Goal: Use online tool/utility: Utilize a website feature to perform a specific function

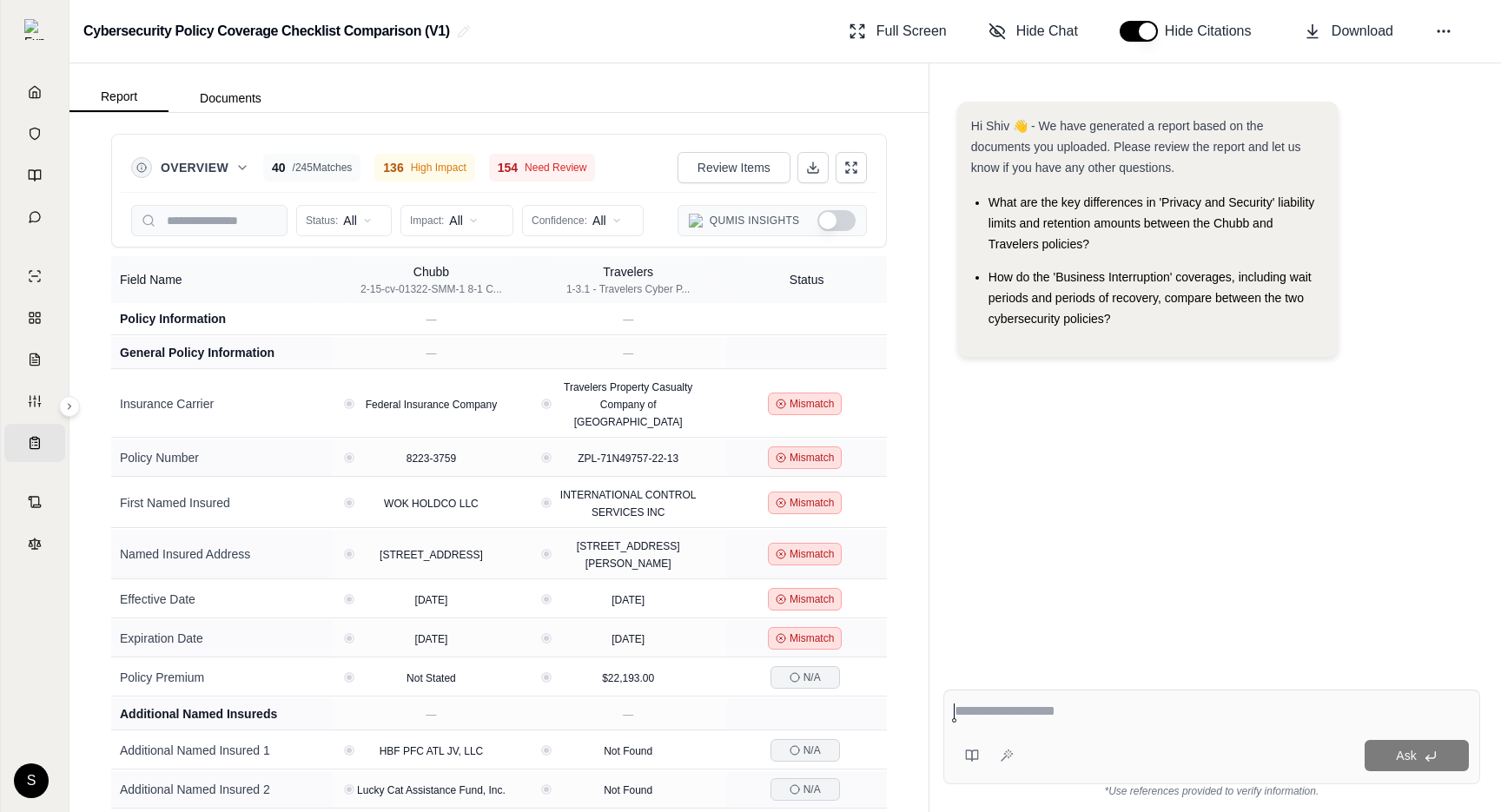
click at [826, 225] on button "Show Qumis Insights" at bounding box center [836, 220] width 38 height 21
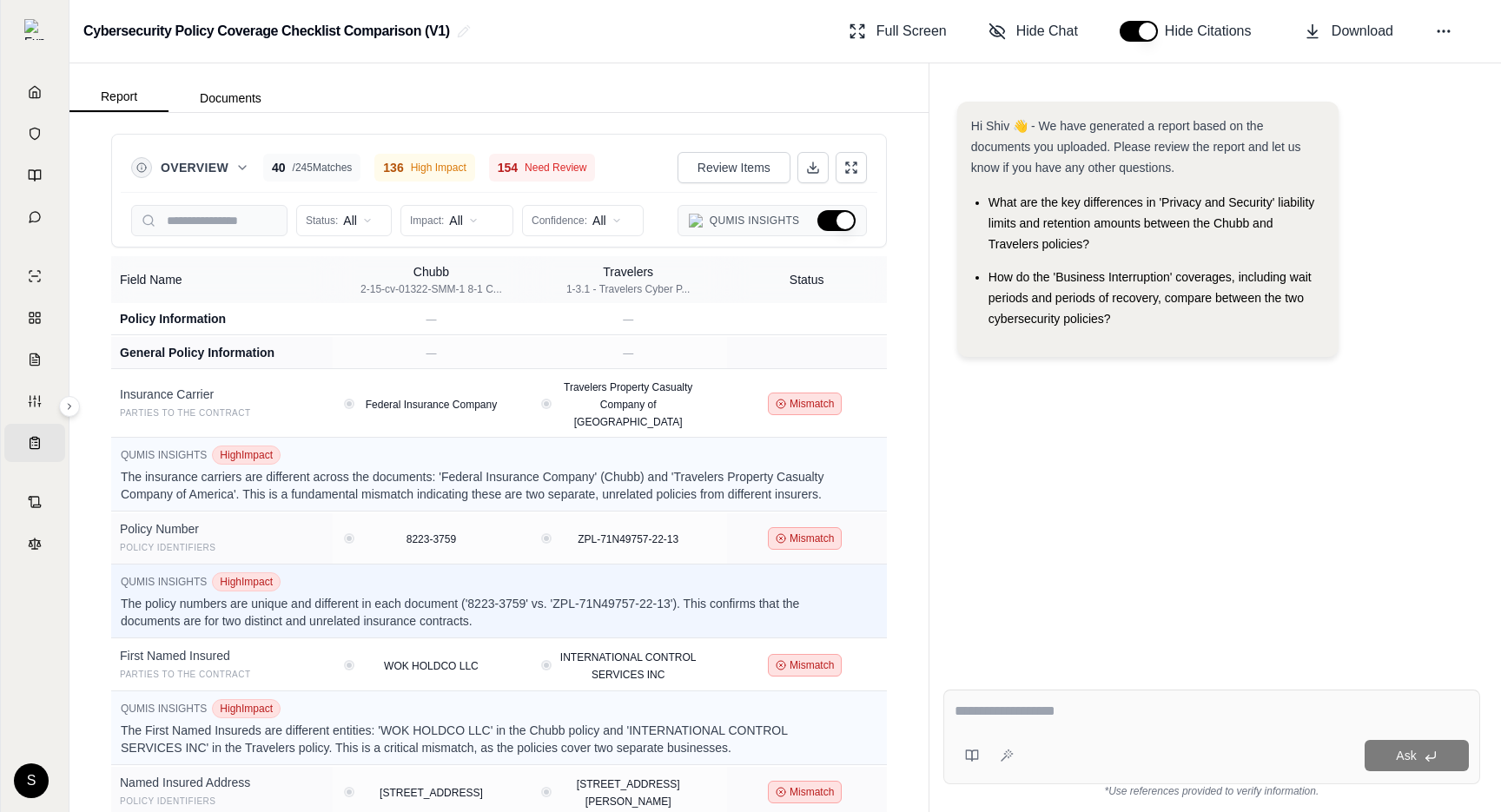
click at [826, 224] on button "Hide Qumis Insights" at bounding box center [836, 220] width 38 height 21
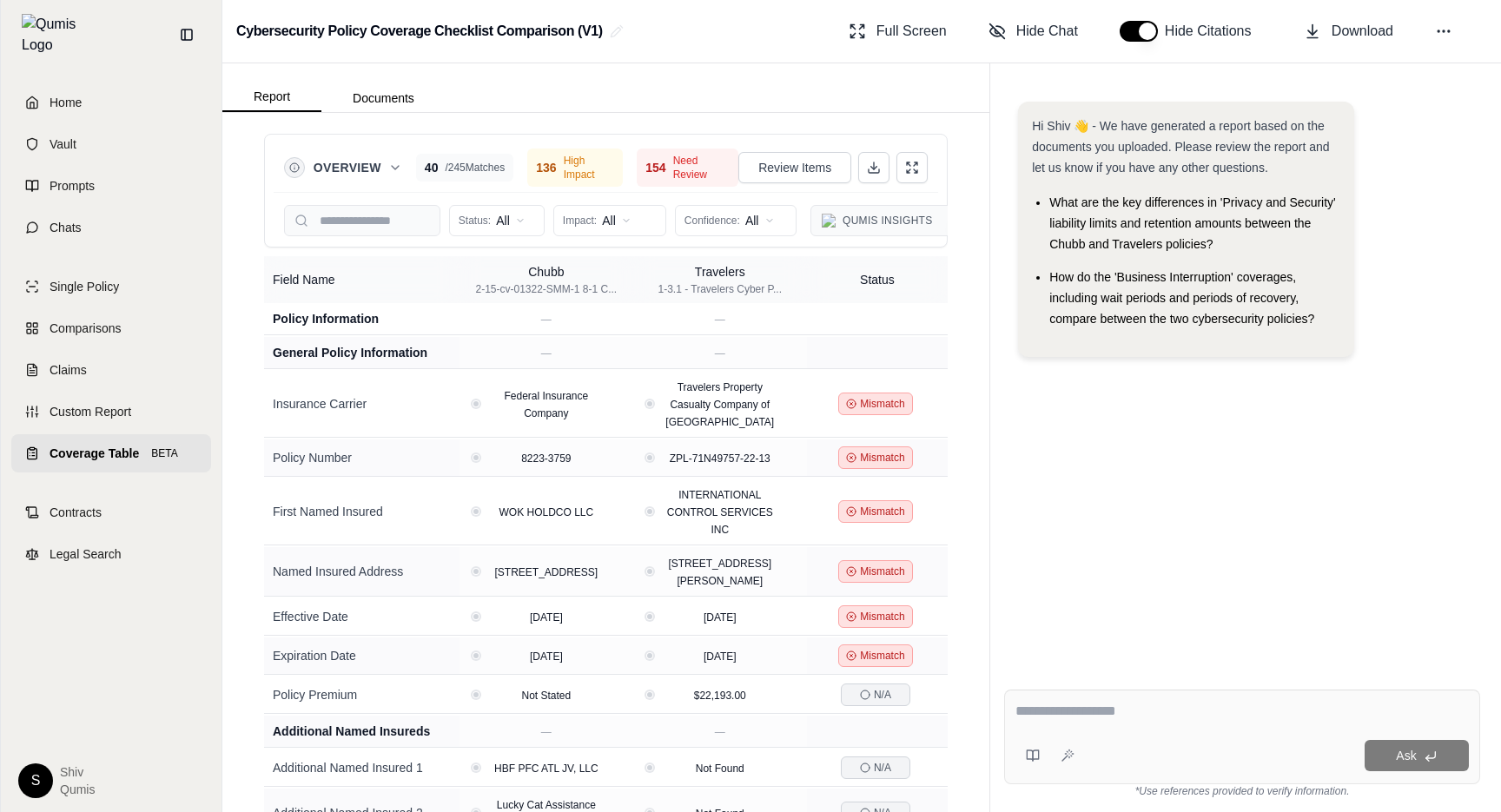
click at [105, 445] on span "Coverage Table" at bounding box center [94, 453] width 89 height 17
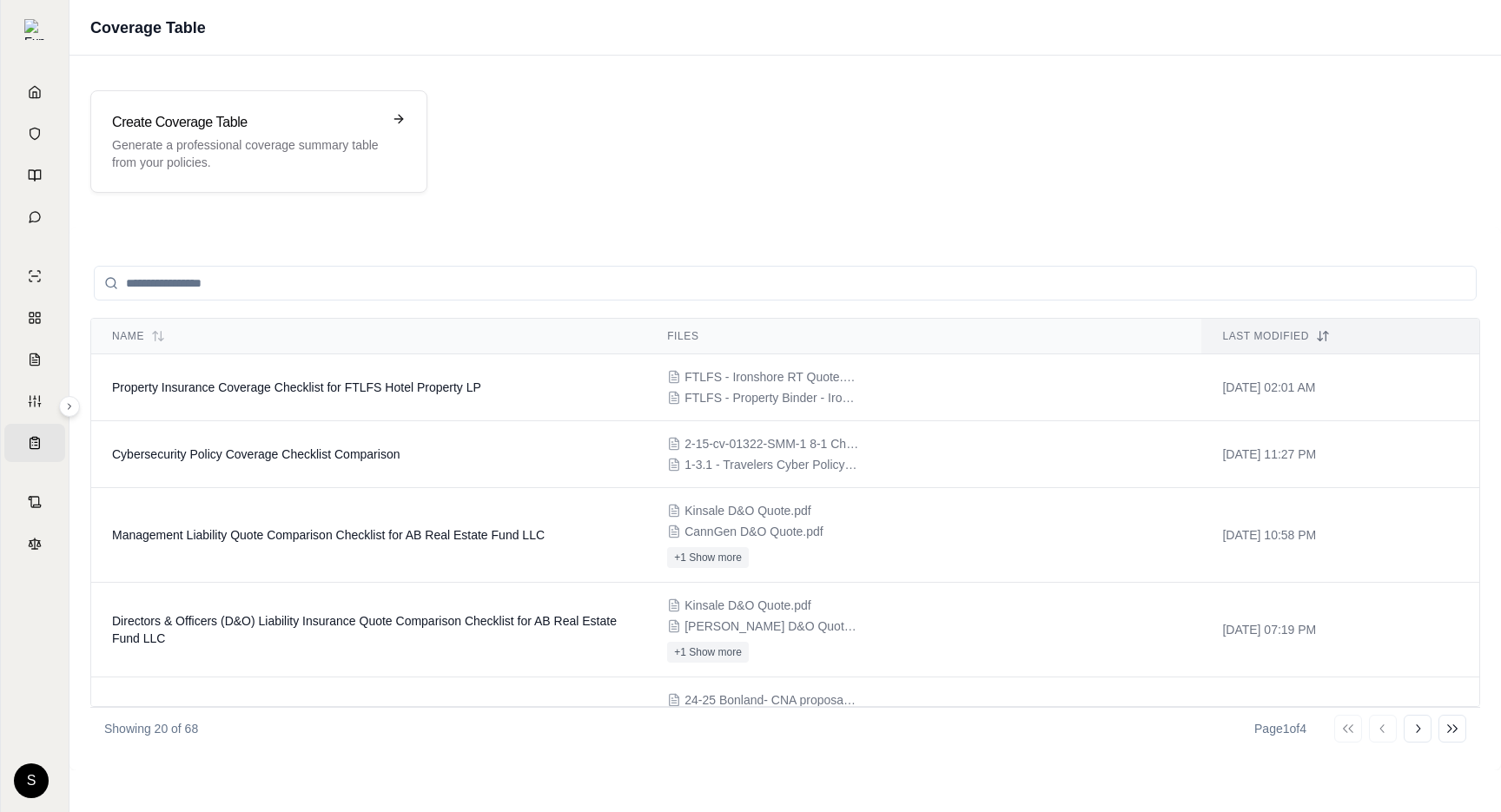
click at [220, 88] on div "Create Coverage Table Generate a professional coverage summary table from your …" at bounding box center [785, 141] width 1431 height 144
click at [220, 115] on h3 "Create Coverage Table" at bounding box center [246, 121] width 269 height 21
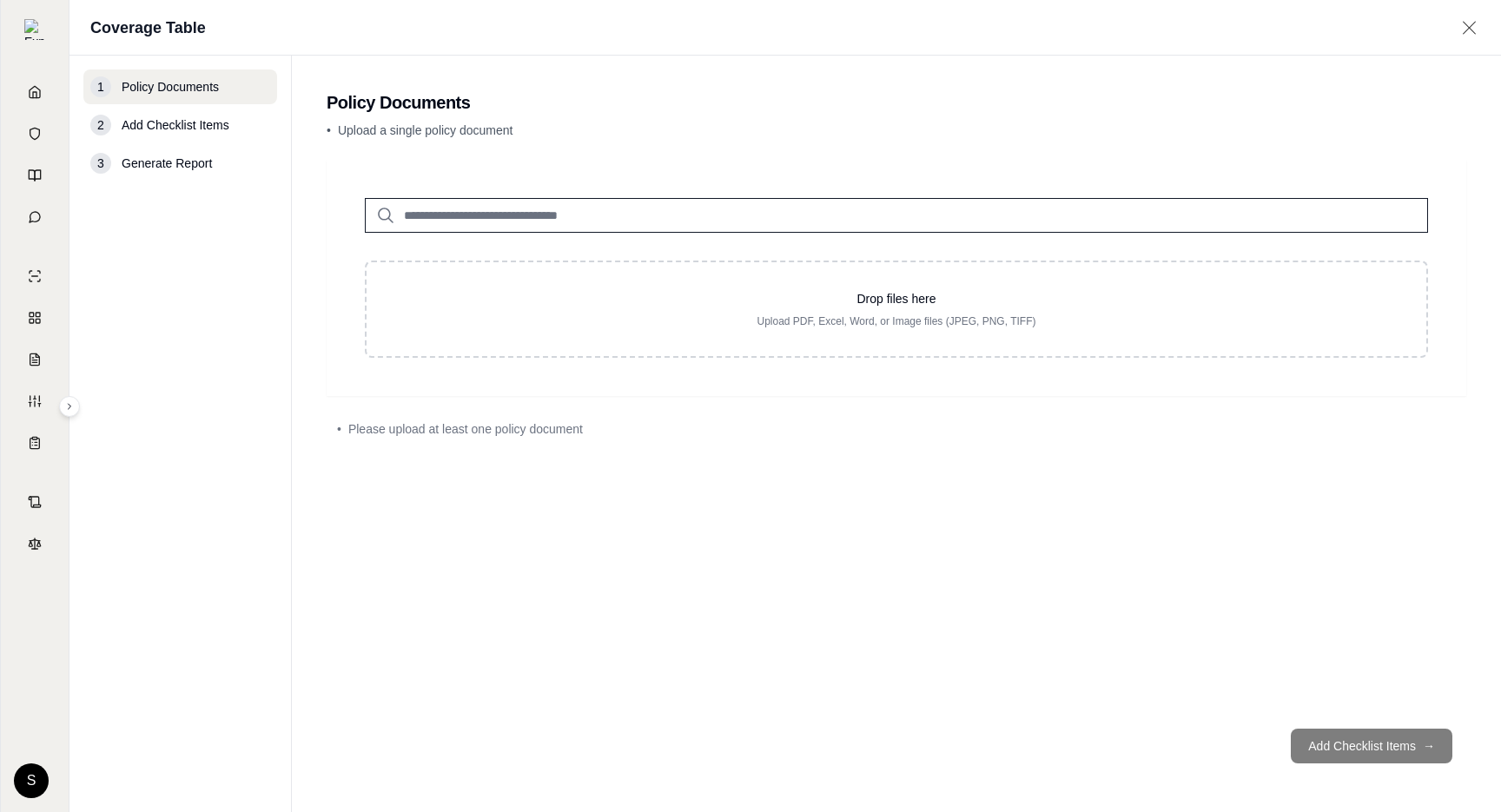
click at [501, 210] on input "search" at bounding box center [896, 215] width 1063 height 35
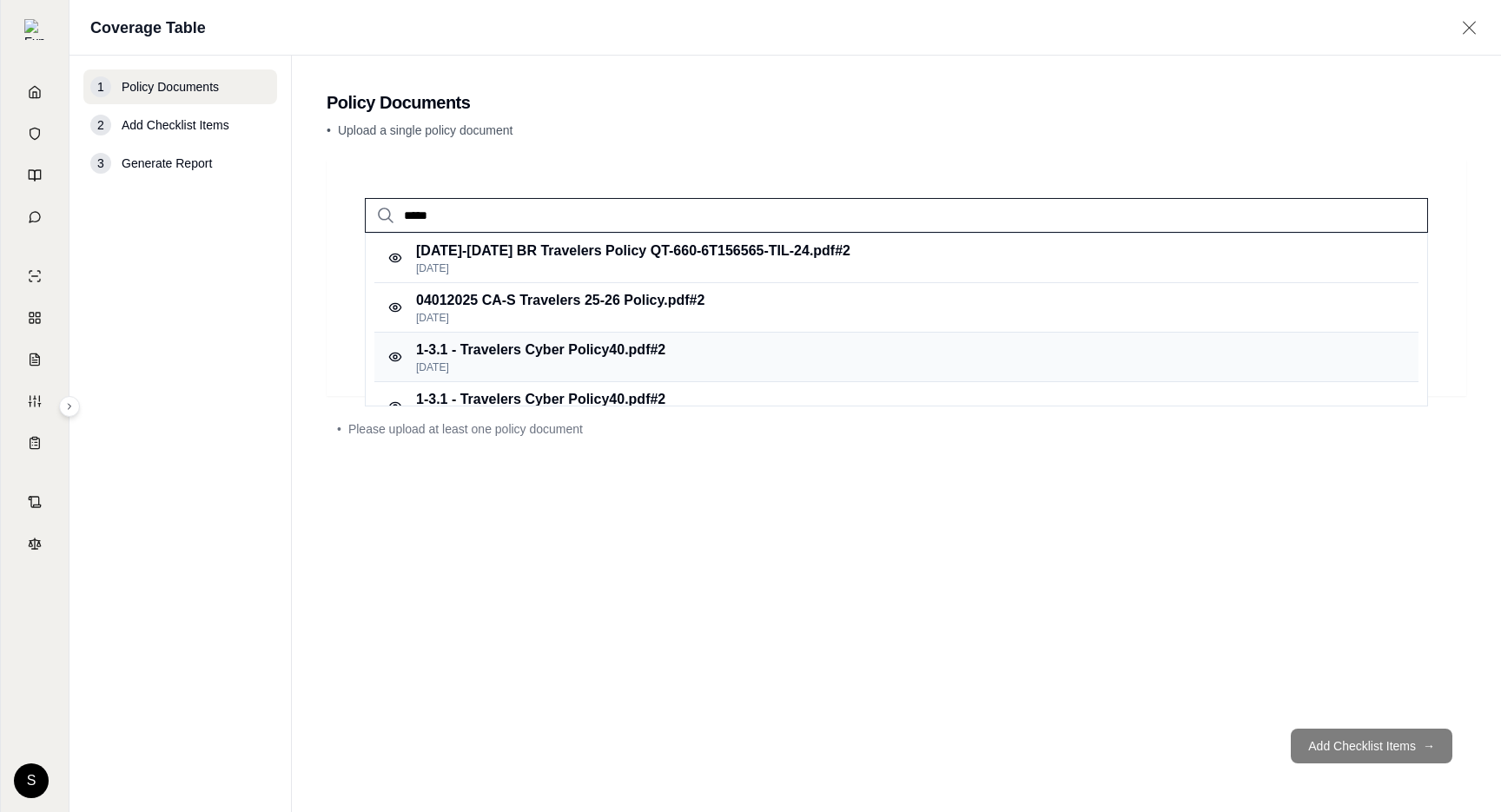
type input "*****"
click at [569, 354] on p "1-3.1 - Travelers Cyber Policy40.pdf #2" at bounding box center [541, 349] width 249 height 21
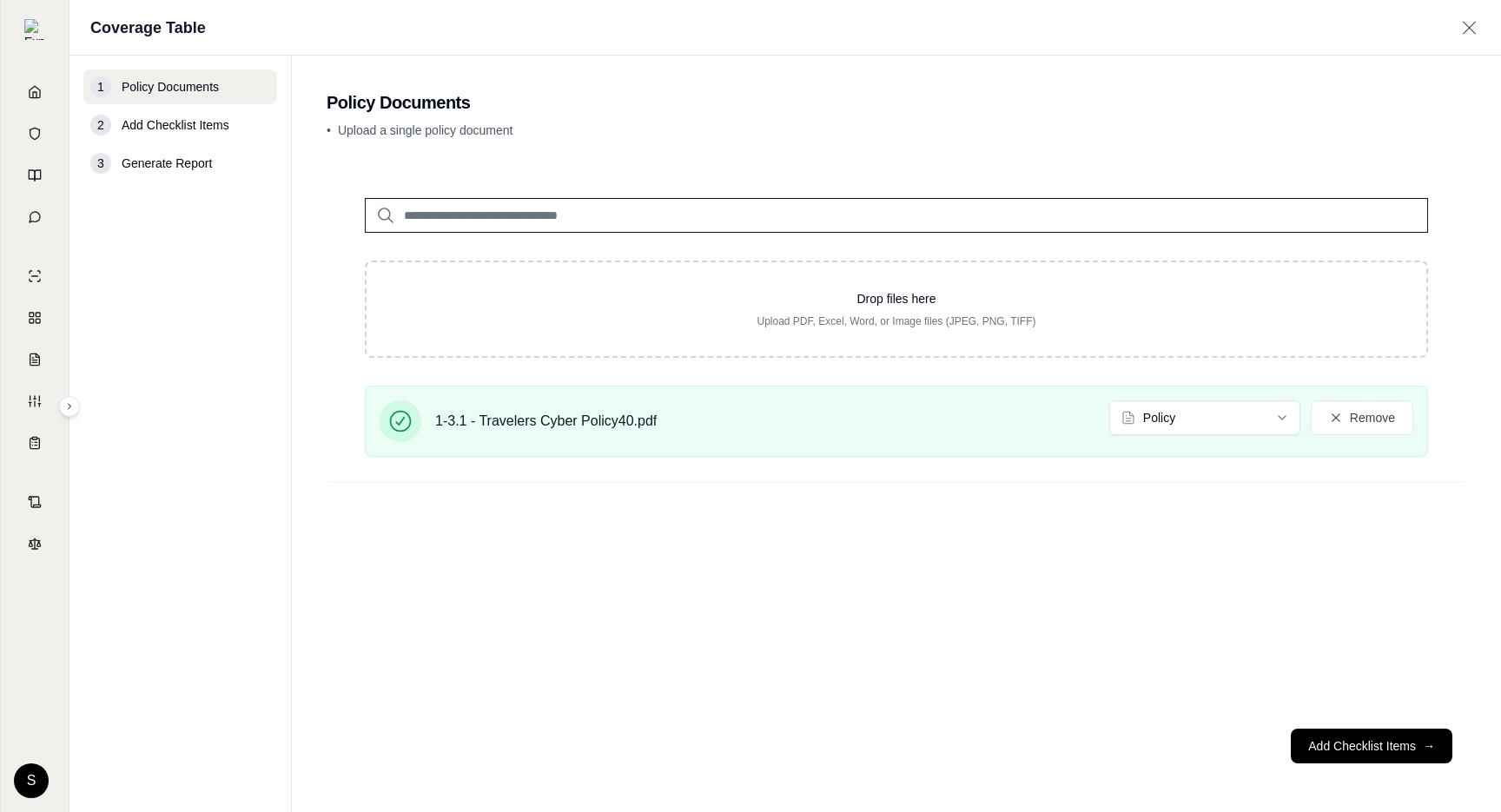
click at [499, 216] on input "search" at bounding box center [896, 215] width 1063 height 35
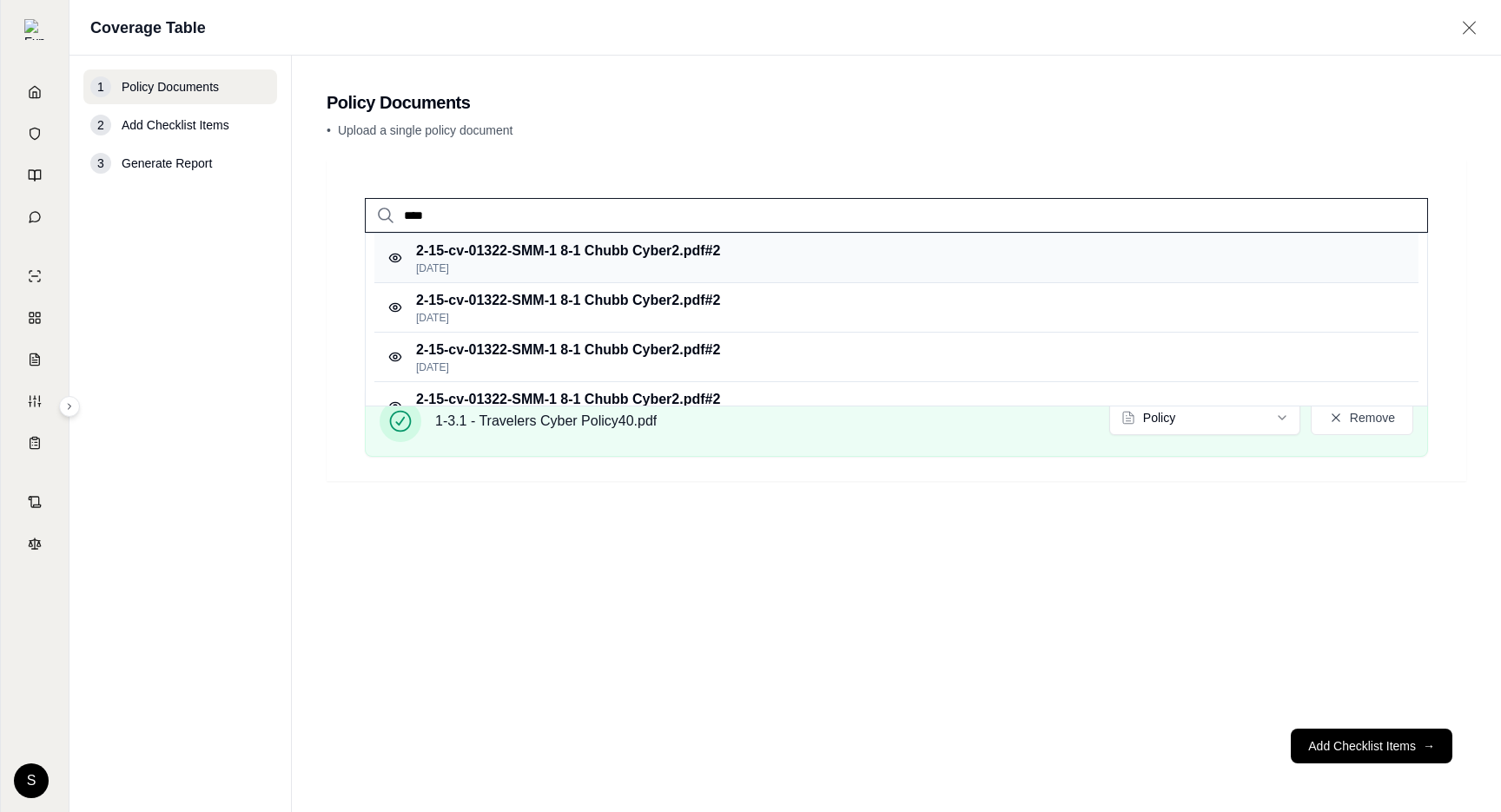
type input "****"
click at [623, 257] on p "2-15-cv-01322-SMM-1 8-1 Chubb Cyber2.pdf #2" at bounding box center [568, 250] width 304 height 21
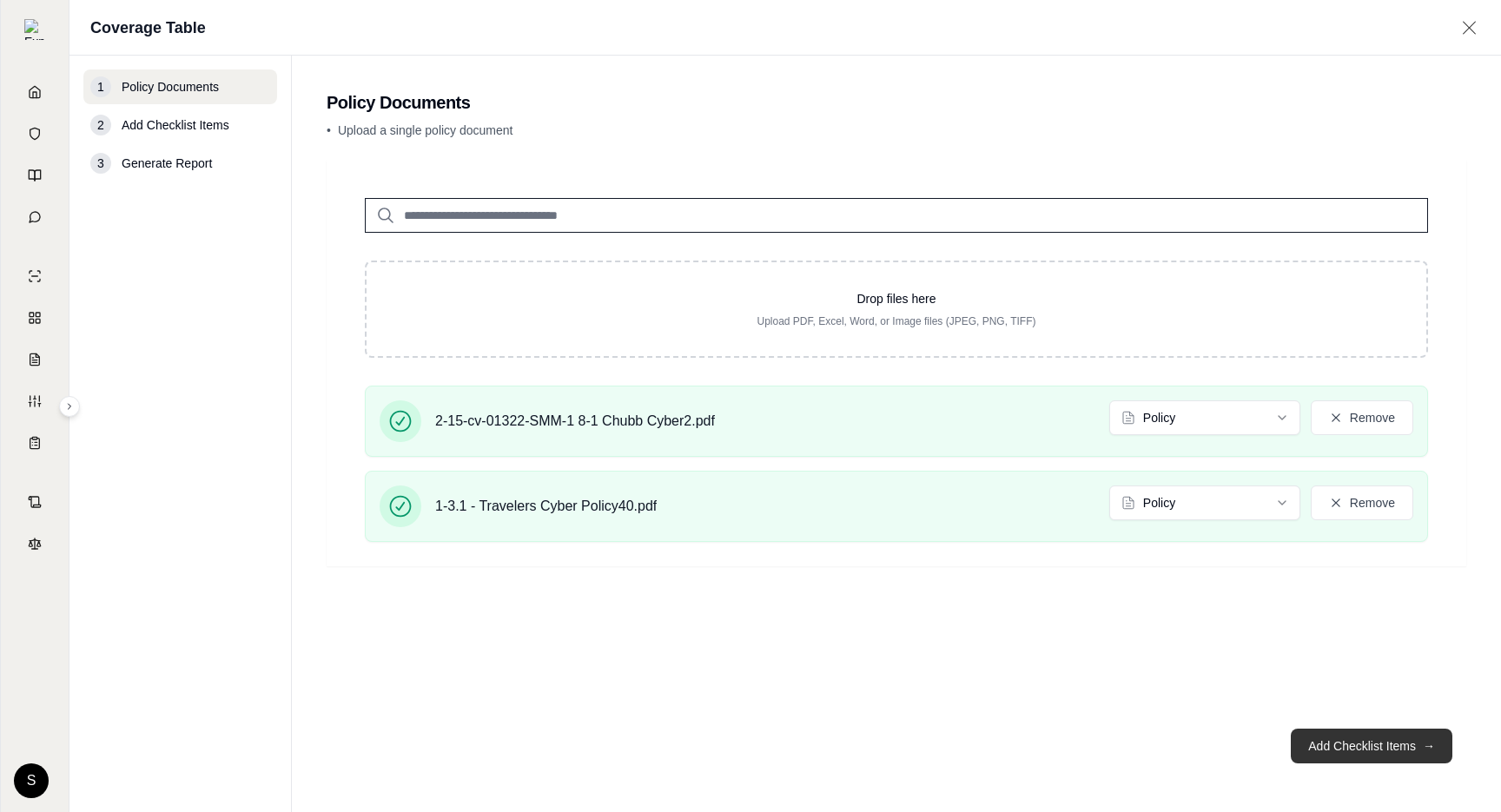
click at [1400, 757] on button "Add Checklist Items →" at bounding box center [1371, 745] width 162 height 35
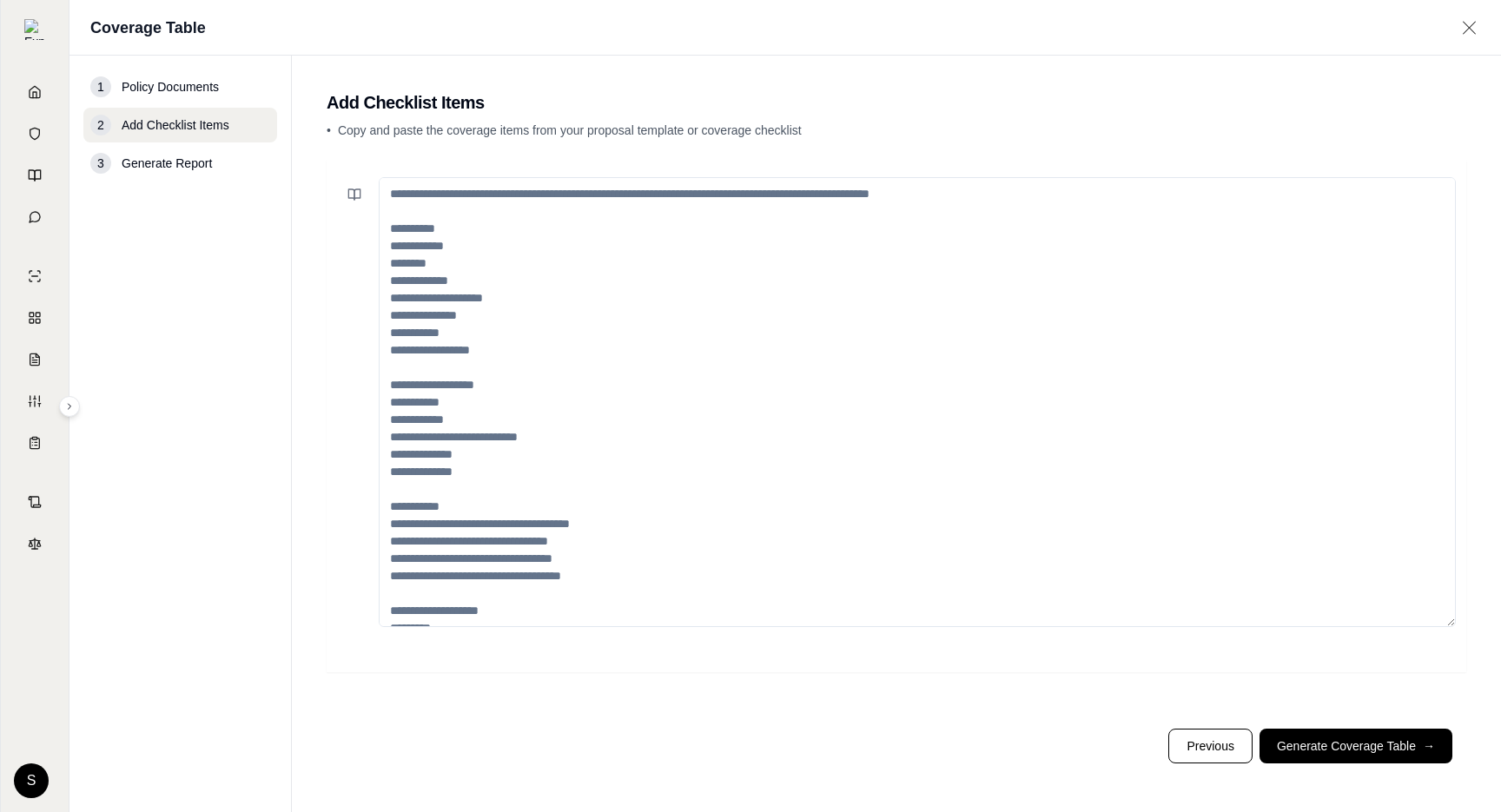
click at [123, 92] on span "Policy Documents" at bounding box center [170, 86] width 97 height 17
click at [1357, 754] on button "Generate Coverage Table →" at bounding box center [1355, 745] width 193 height 35
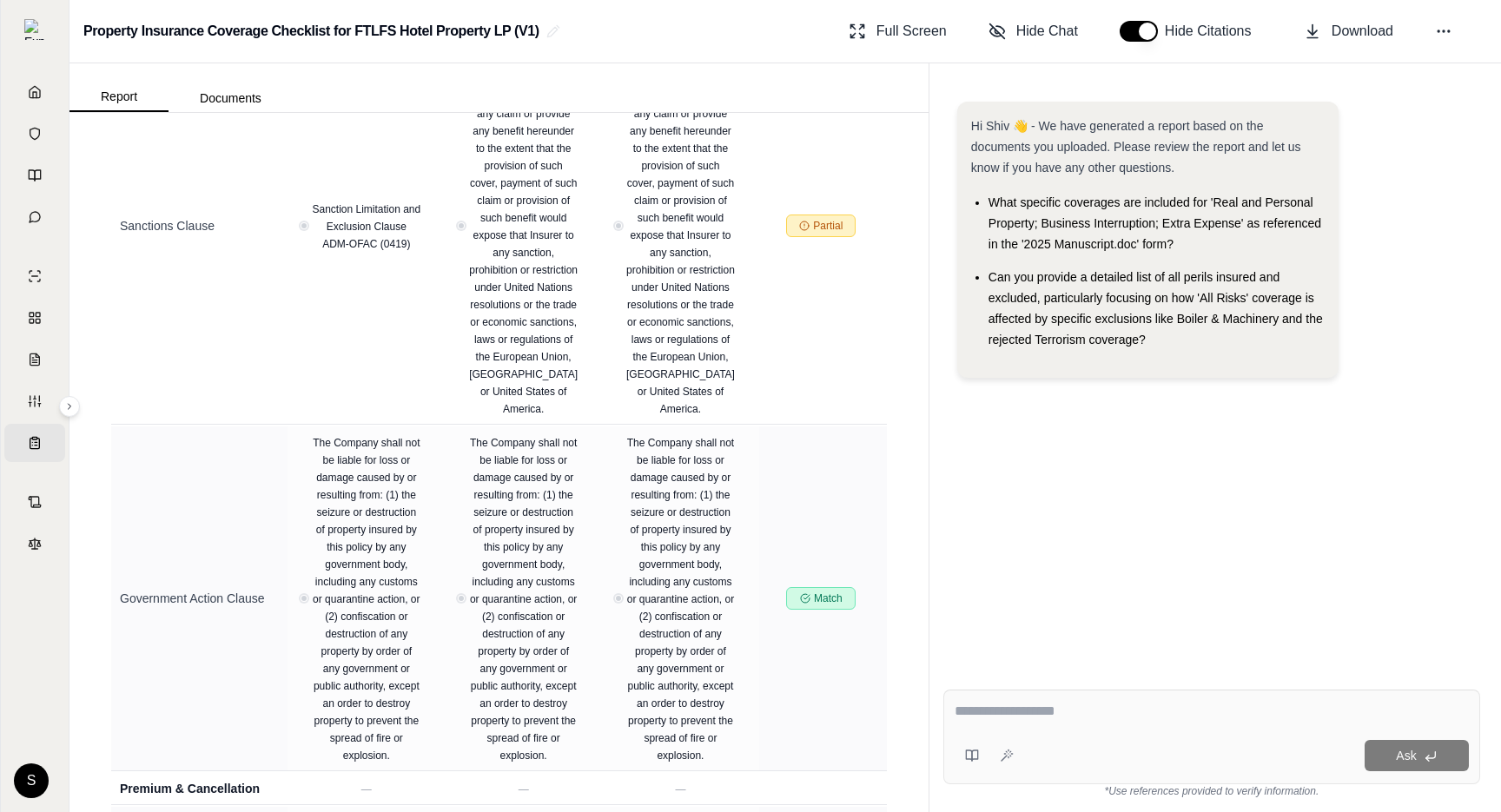
scroll to position [7546, 0]
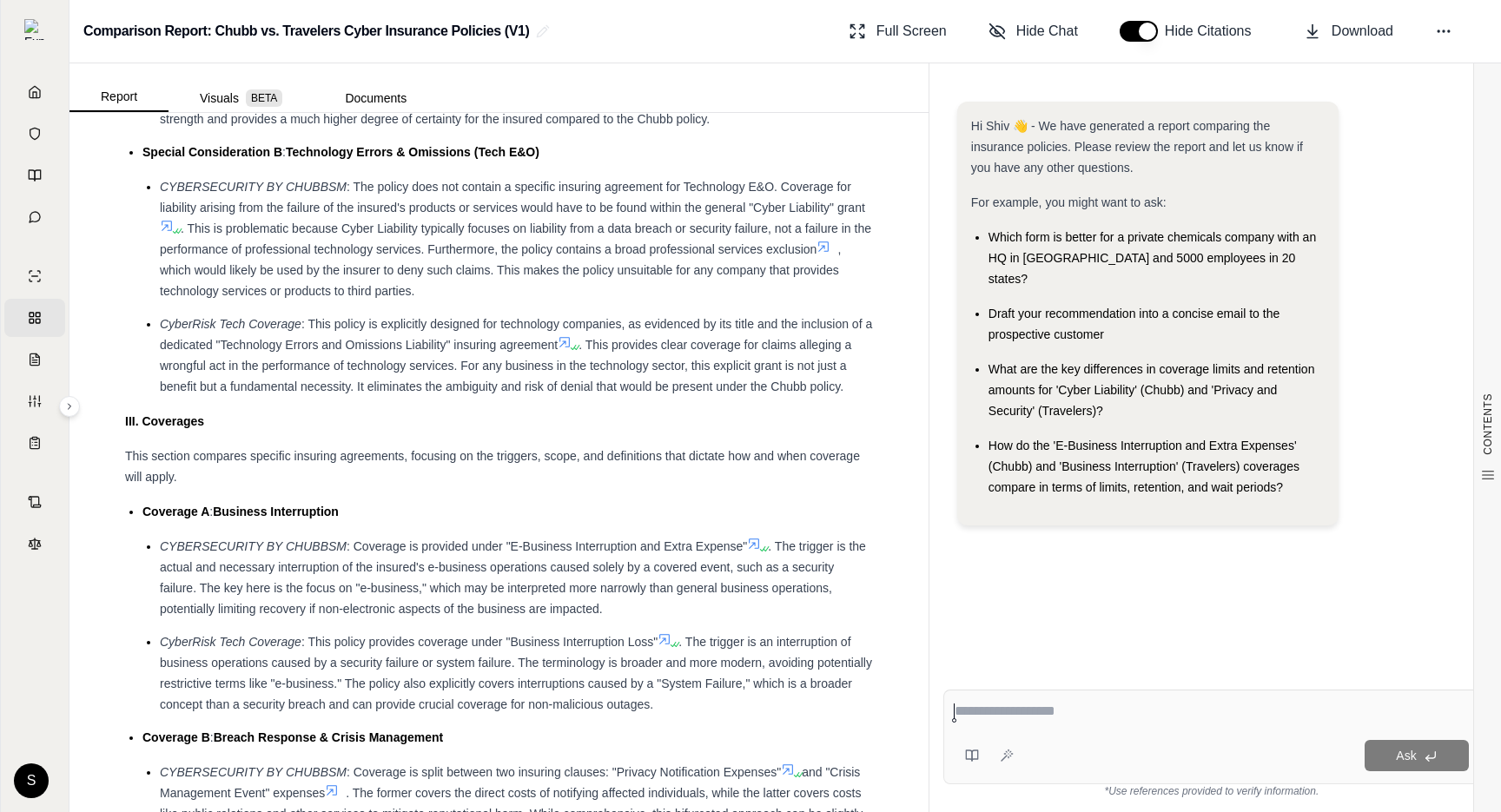
scroll to position [2437, 0]
